Goal: Task Accomplishment & Management: Manage account settings

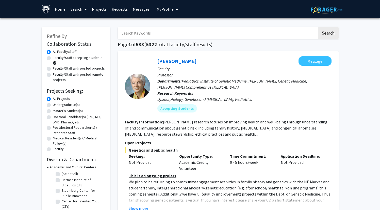
click at [85, 10] on icon at bounding box center [85, 9] width 3 height 4
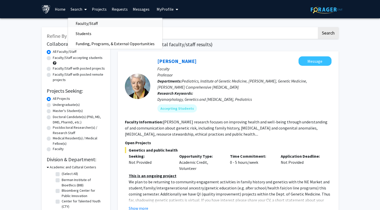
click at [83, 23] on span "Faculty/Staff" at bounding box center [86, 23] width 37 height 10
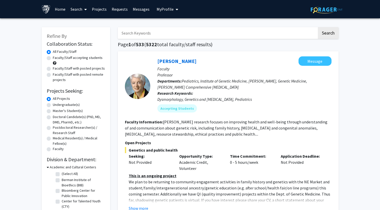
click at [178, 11] on div "Skip navigation Home Search Projects Requests Messages My Profile [PERSON_NAME]…" at bounding box center [190, 9] width 304 height 18
click at [177, 10] on button "My Profile" at bounding box center [167, 9] width 25 height 18
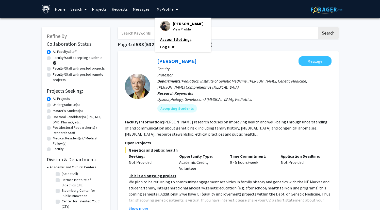
click at [177, 42] on link "Account Settings" at bounding box center [183, 39] width 46 height 6
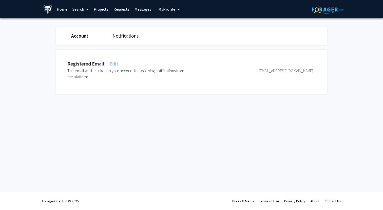
click at [49, 10] on img at bounding box center [47, 9] width 9 height 9
